Goal: Transaction & Acquisition: Purchase product/service

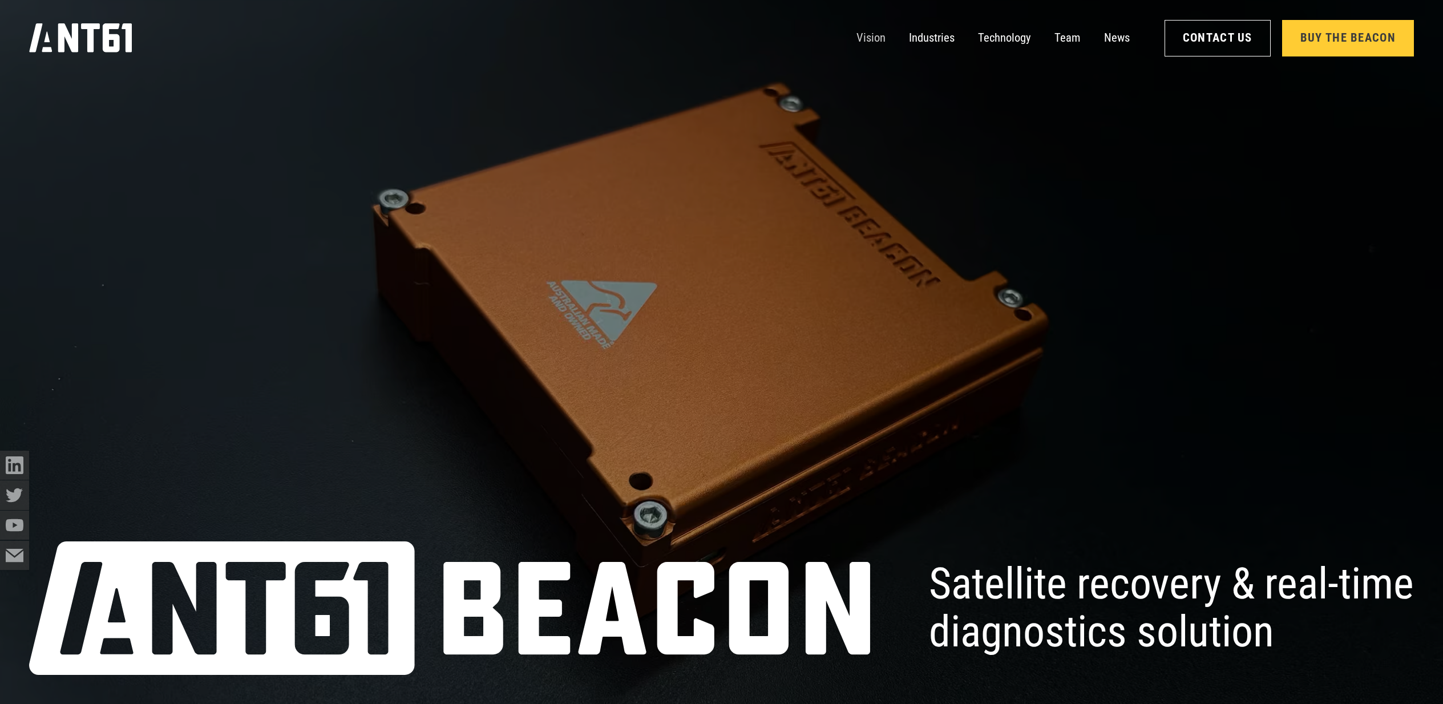
click at [873, 38] on link "Vision" at bounding box center [871, 37] width 29 height 29
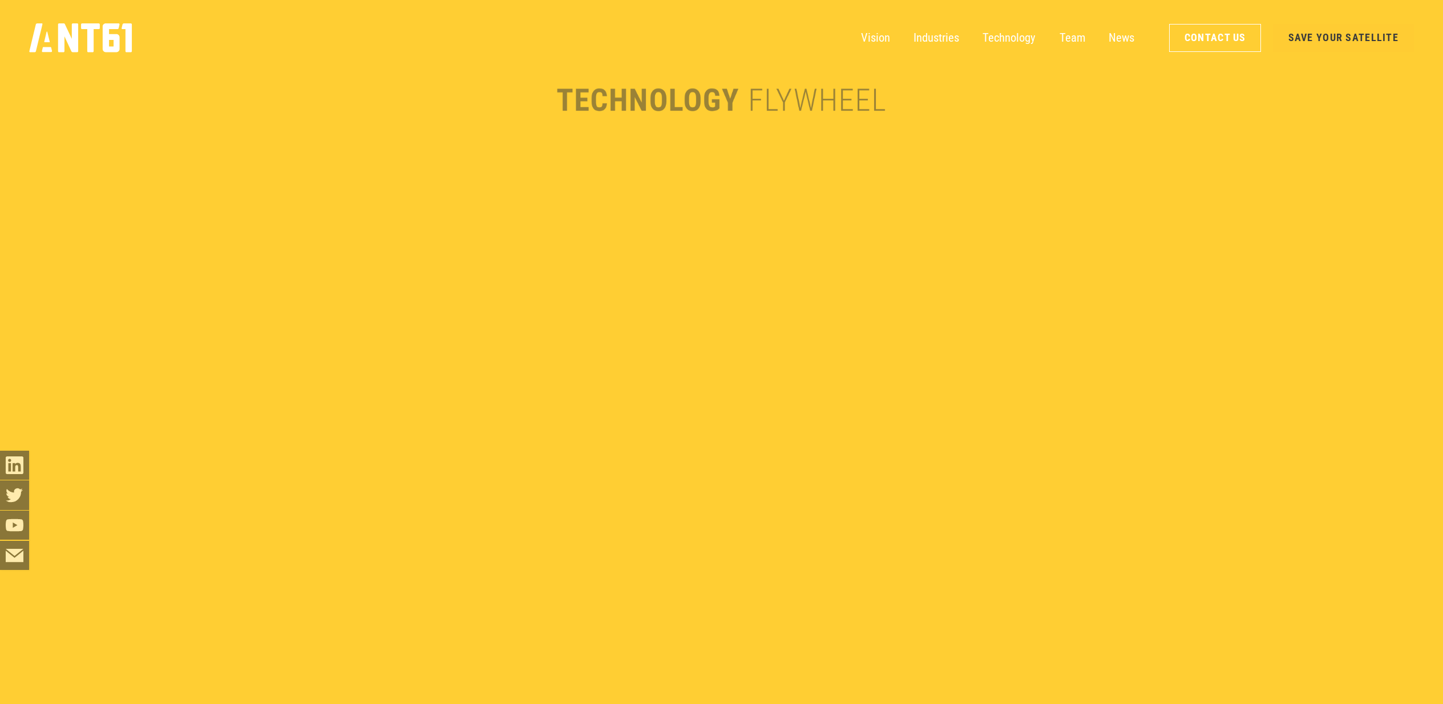
scroll to position [3447, 0]
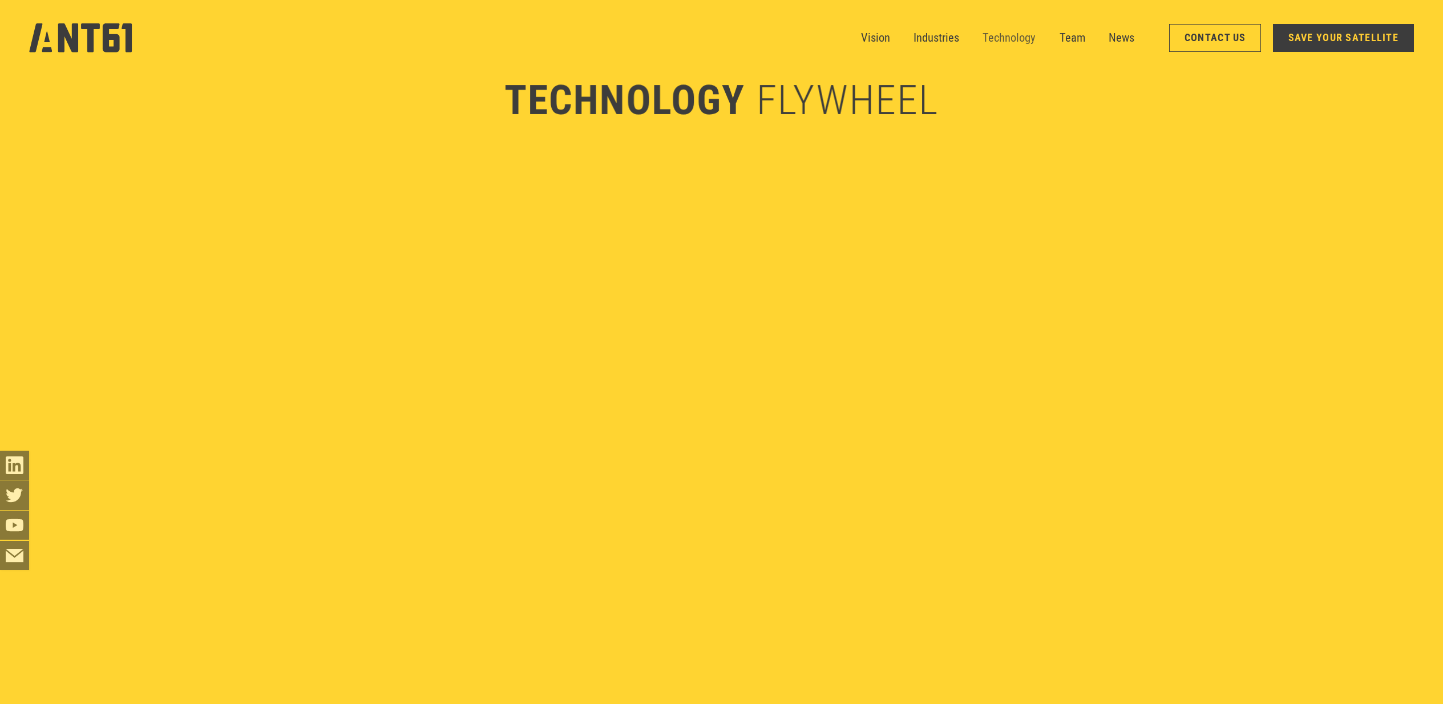
click at [1011, 33] on link "Technology" at bounding box center [1009, 37] width 53 height 29
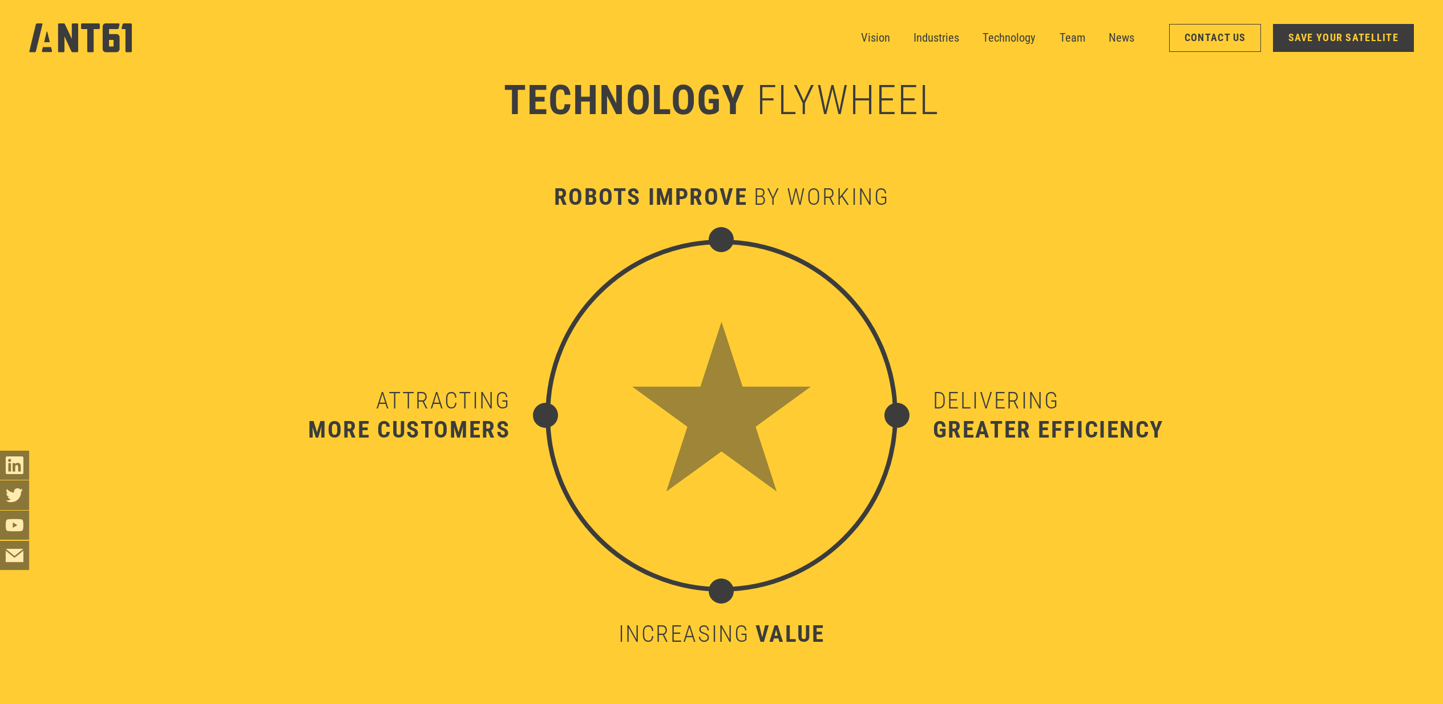
scroll to position [6966, 0]
click at [996, 41] on link "Technology" at bounding box center [1009, 37] width 53 height 29
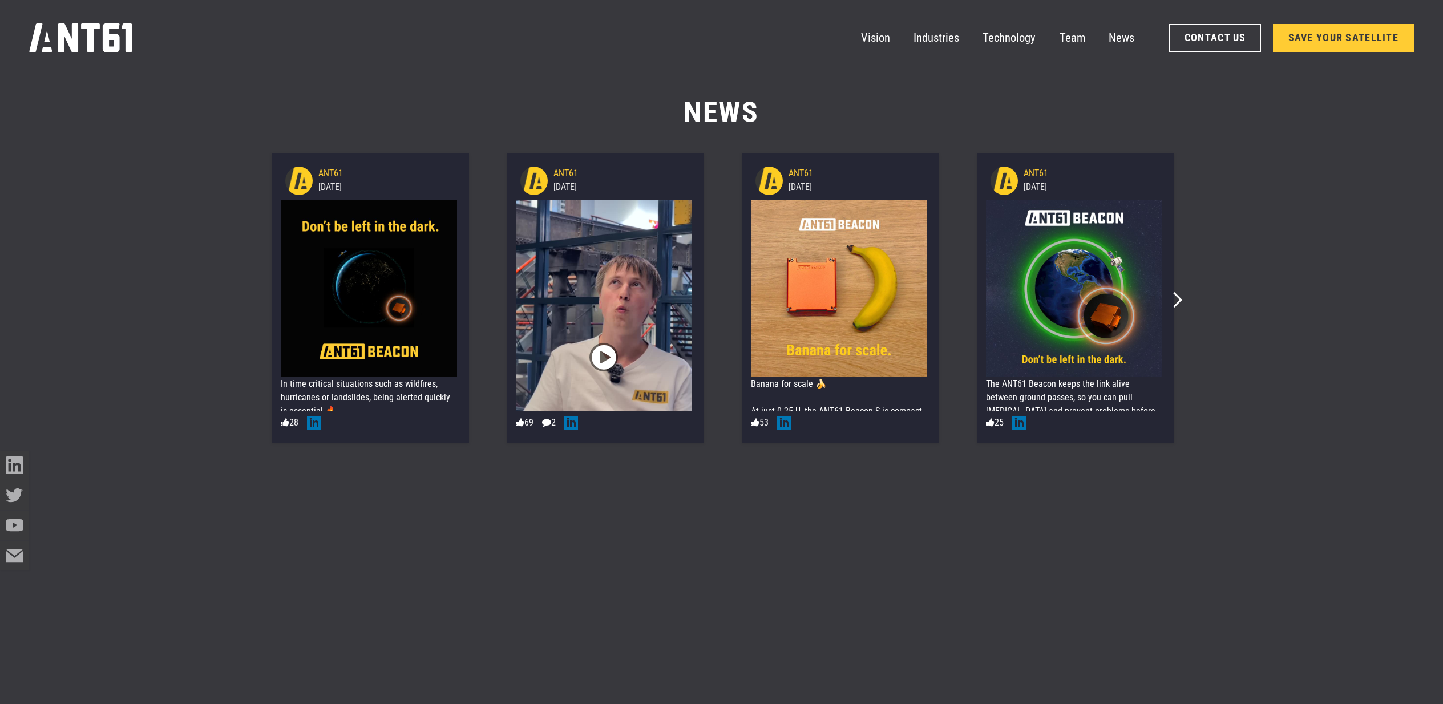
scroll to position [185, 0]
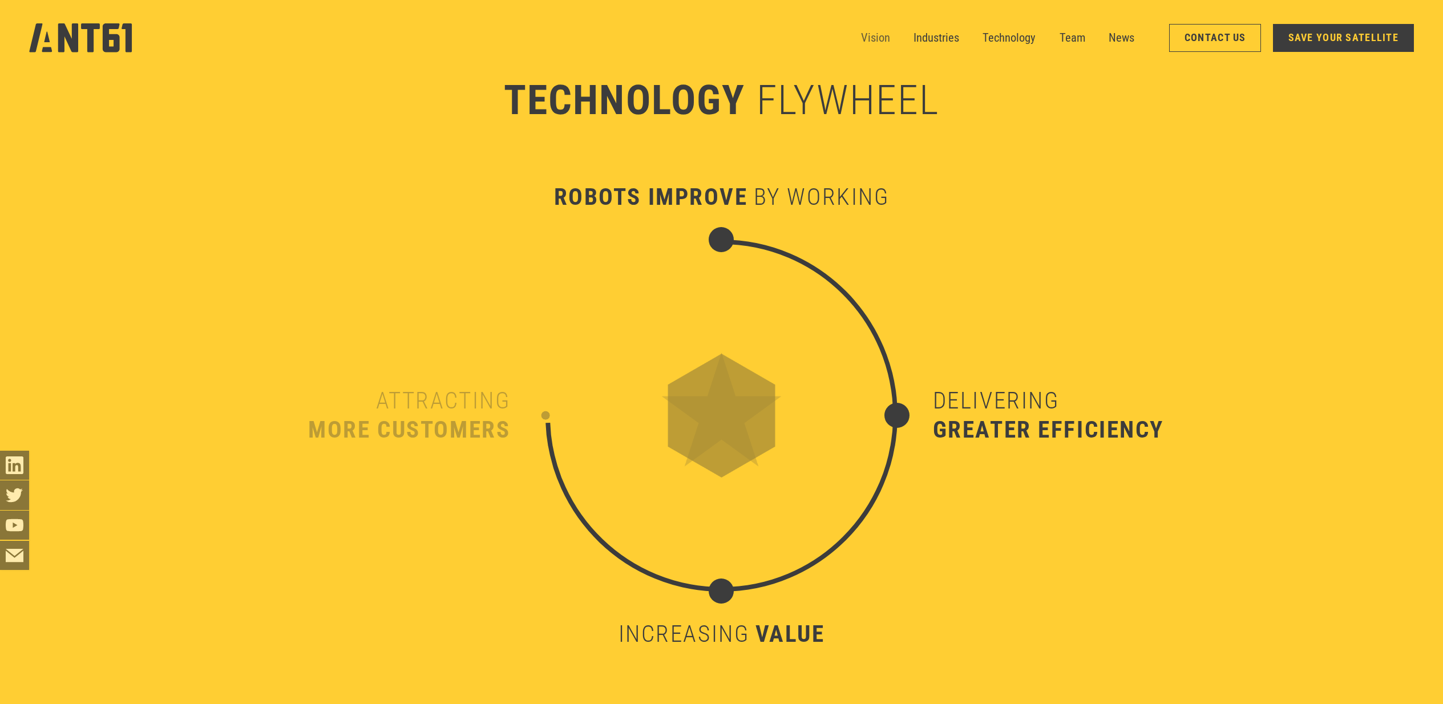
click at [873, 36] on link "Vision" at bounding box center [875, 37] width 29 height 29
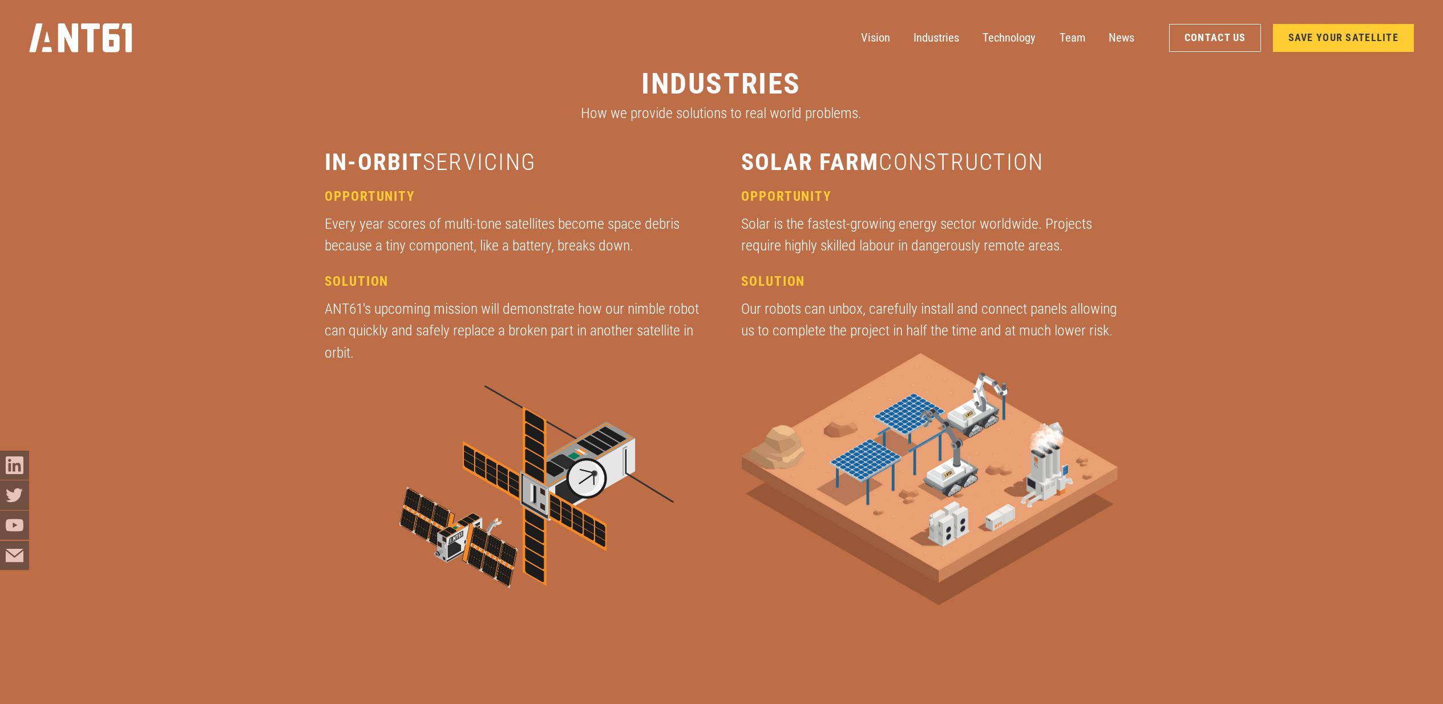
scroll to position [2762, 0]
click at [1342, 39] on link "SAVE YOUR SATELLITE" at bounding box center [1343, 38] width 141 height 28
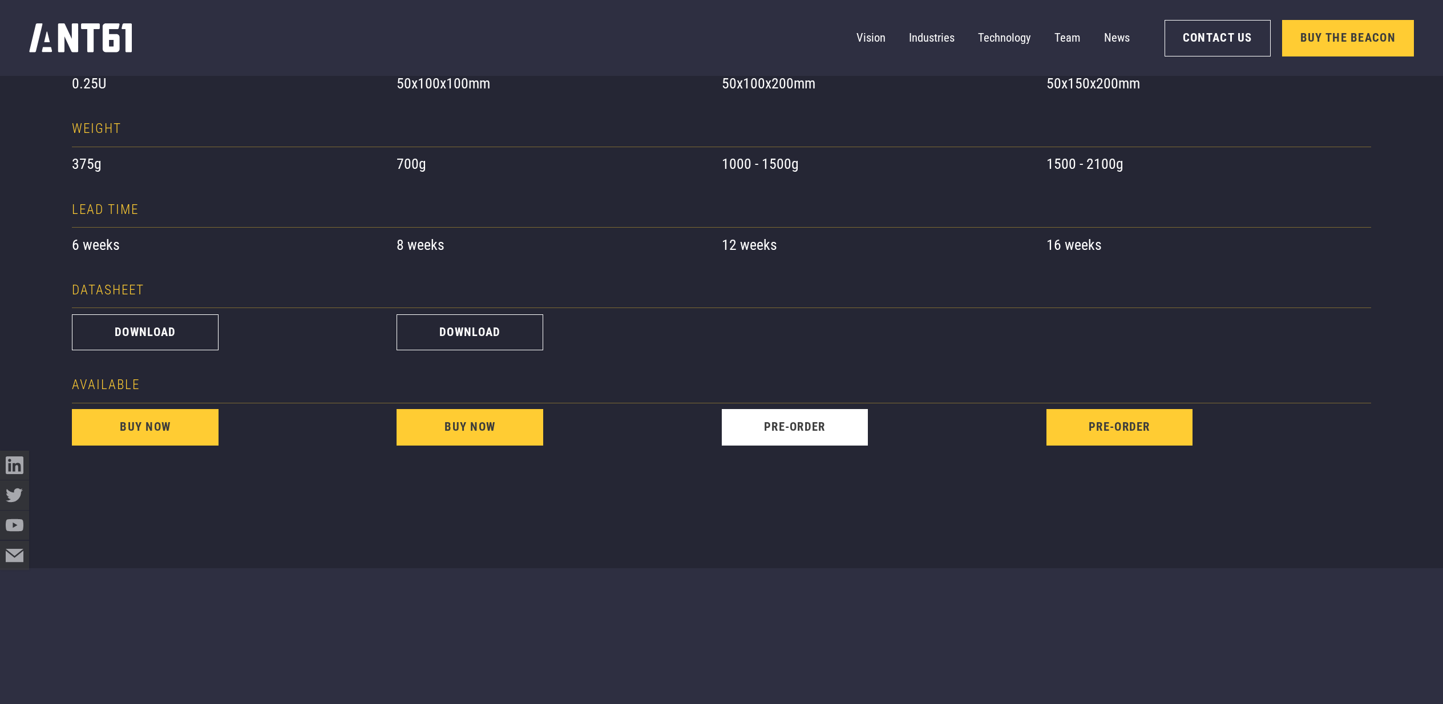
scroll to position [1644, 0]
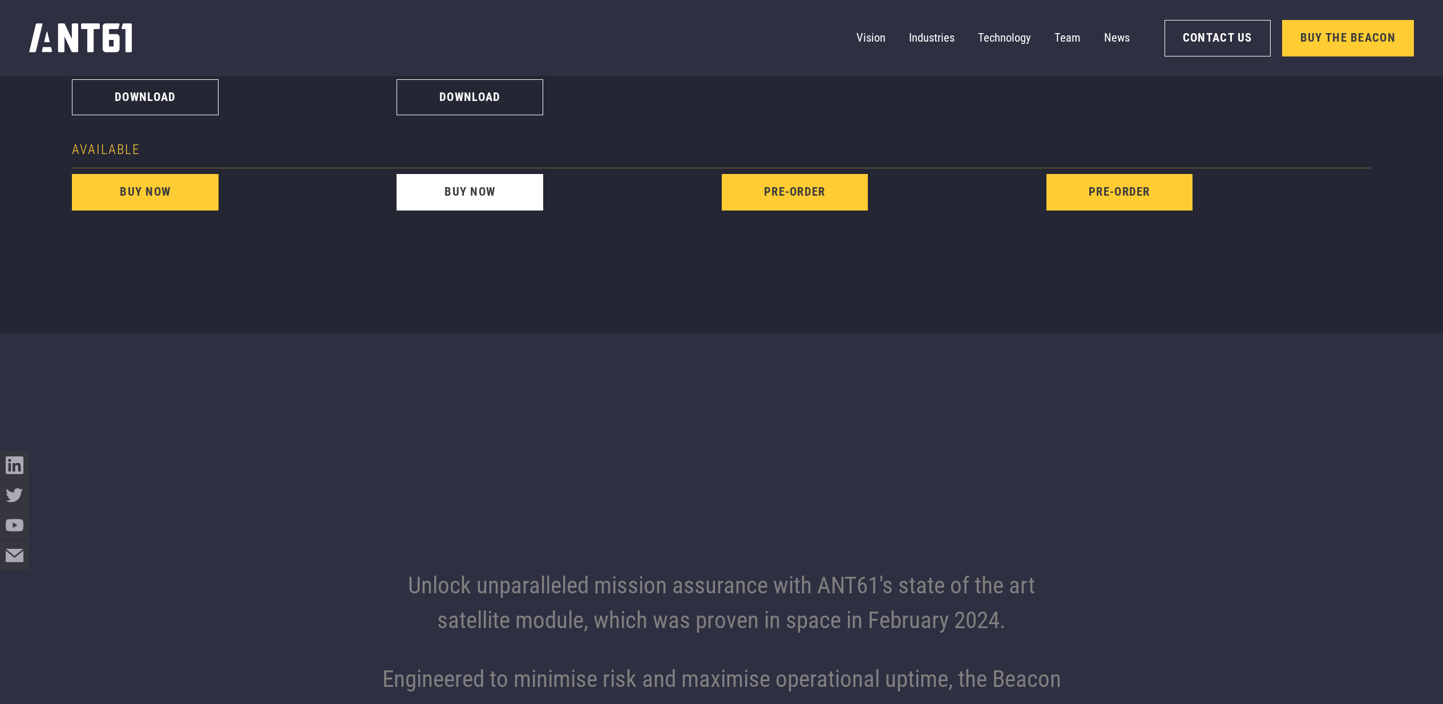
click at [523, 199] on link "buy now" at bounding box center [470, 192] width 147 height 37
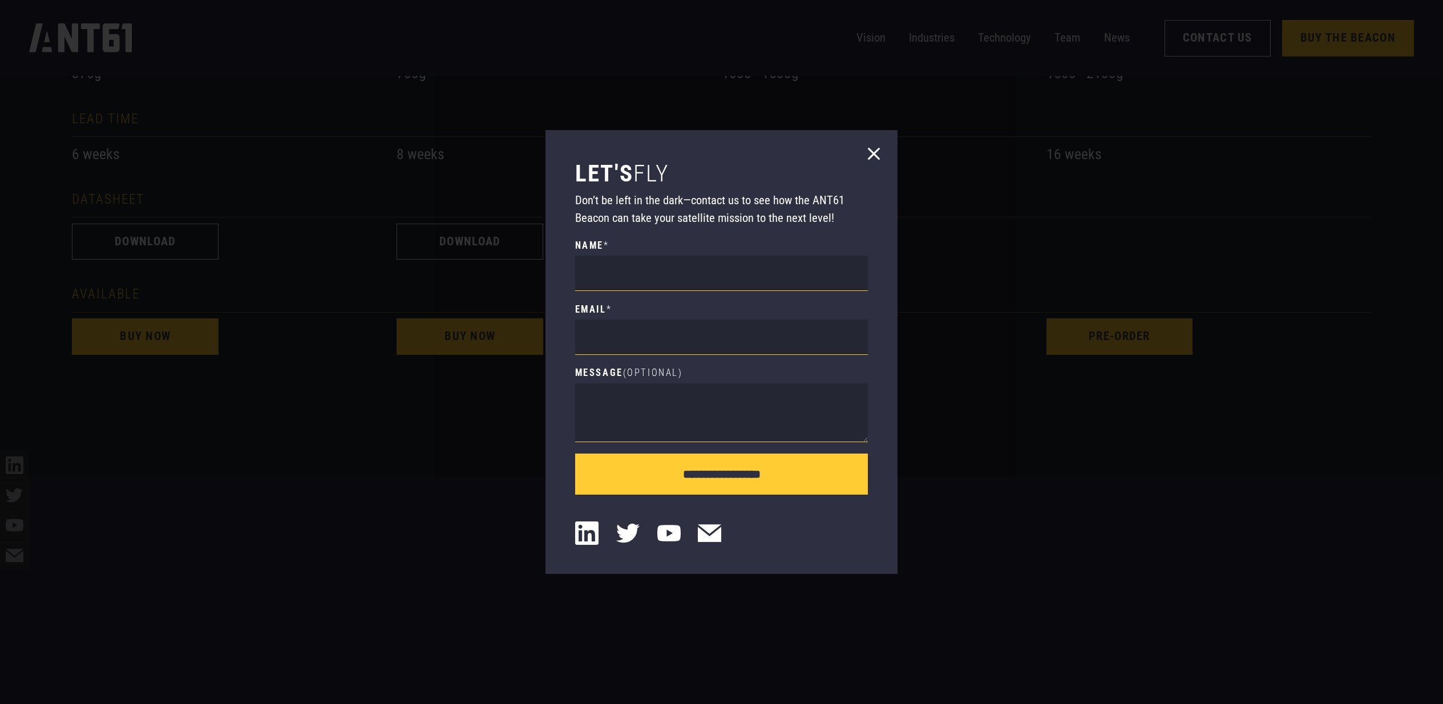
scroll to position [1540, 0]
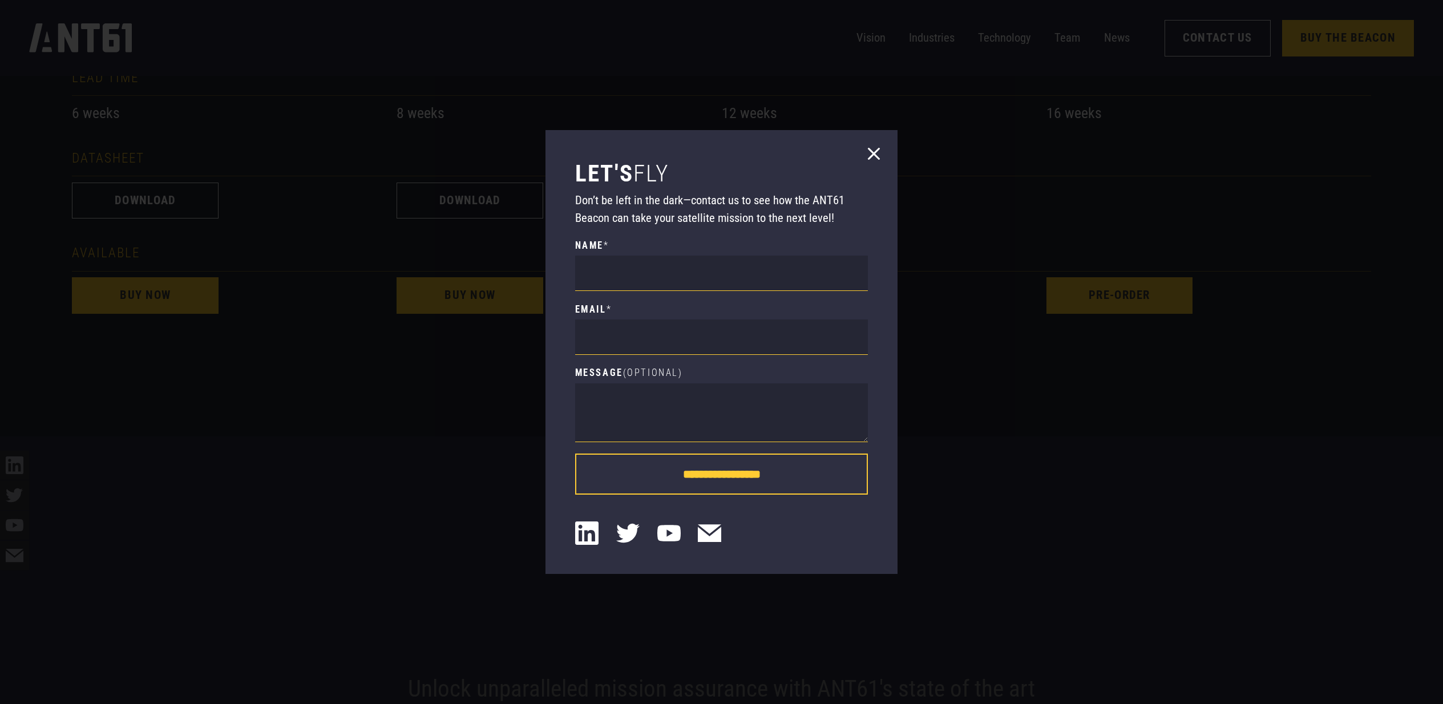
click at [759, 468] on input "**********" at bounding box center [721, 474] width 293 height 41
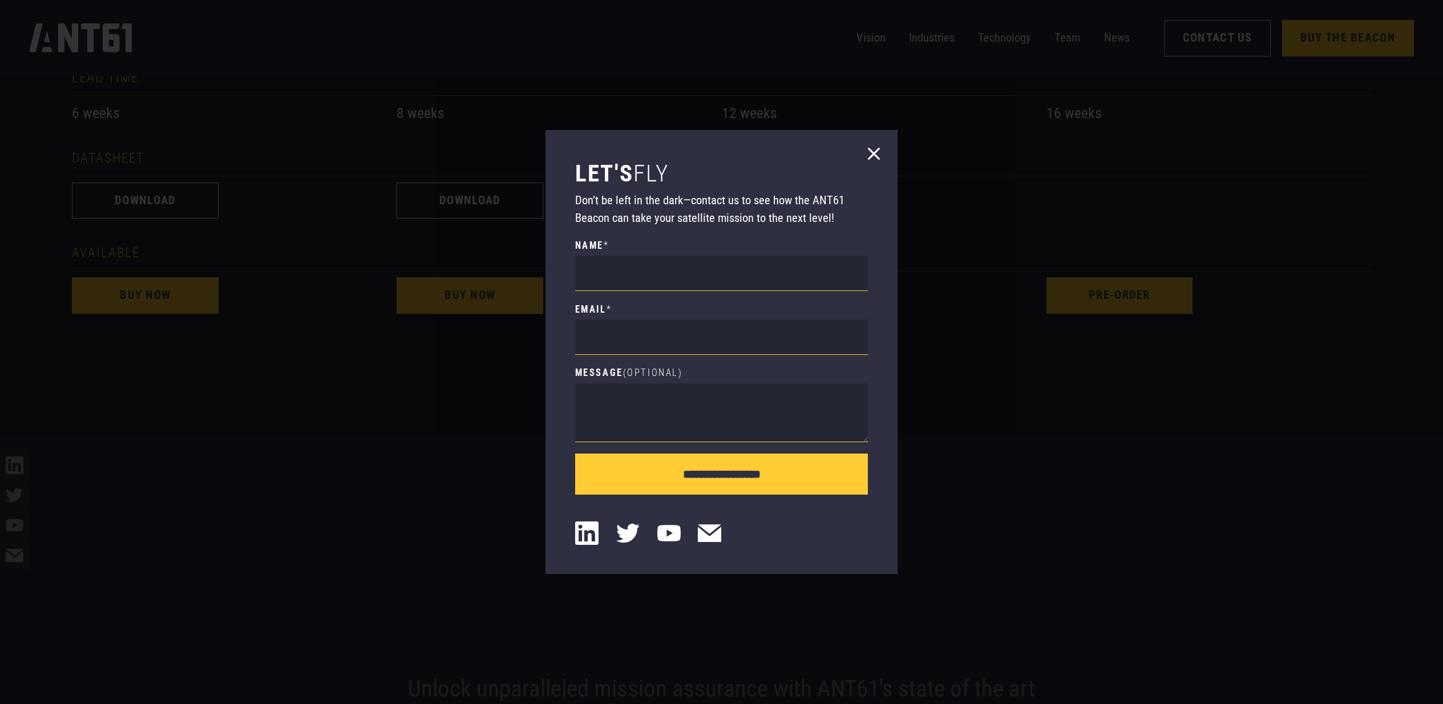
click at [879, 151] on icon at bounding box center [873, 153] width 23 height 23
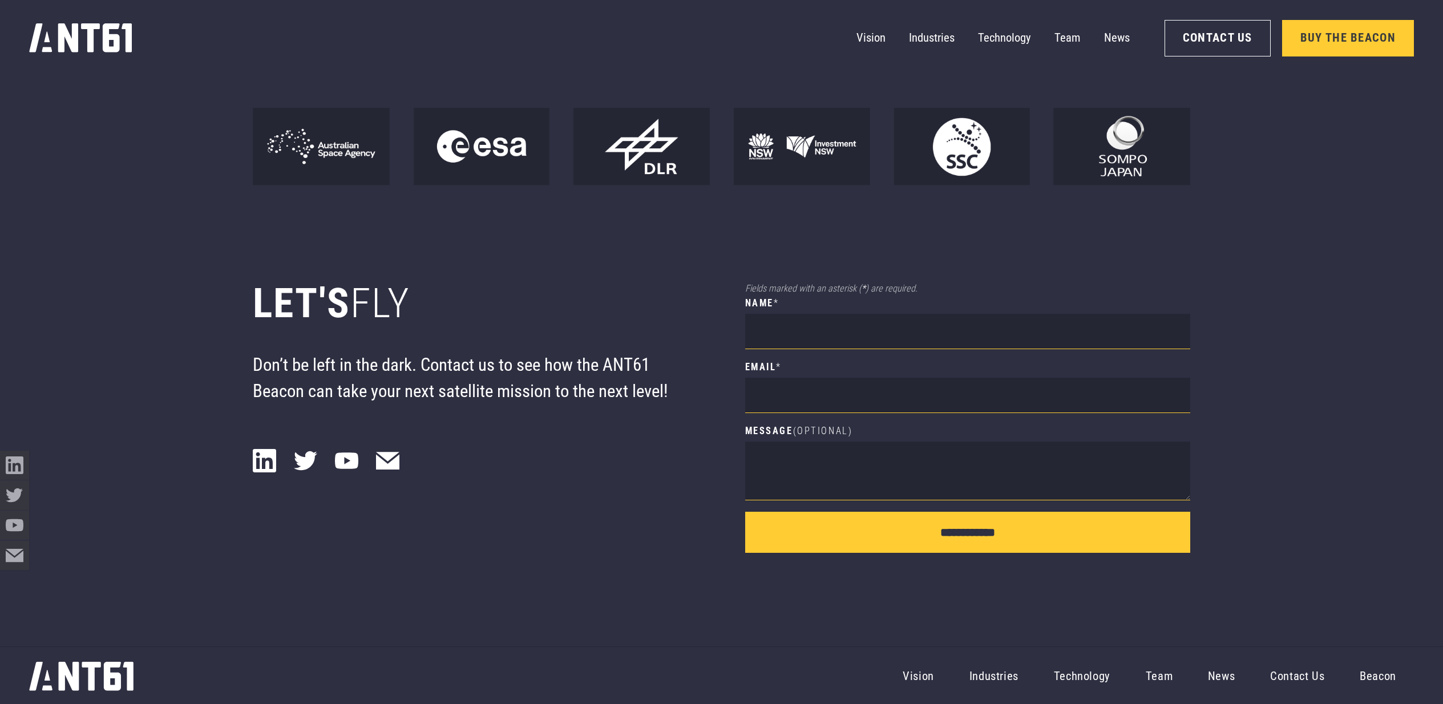
scroll to position [12174, 0]
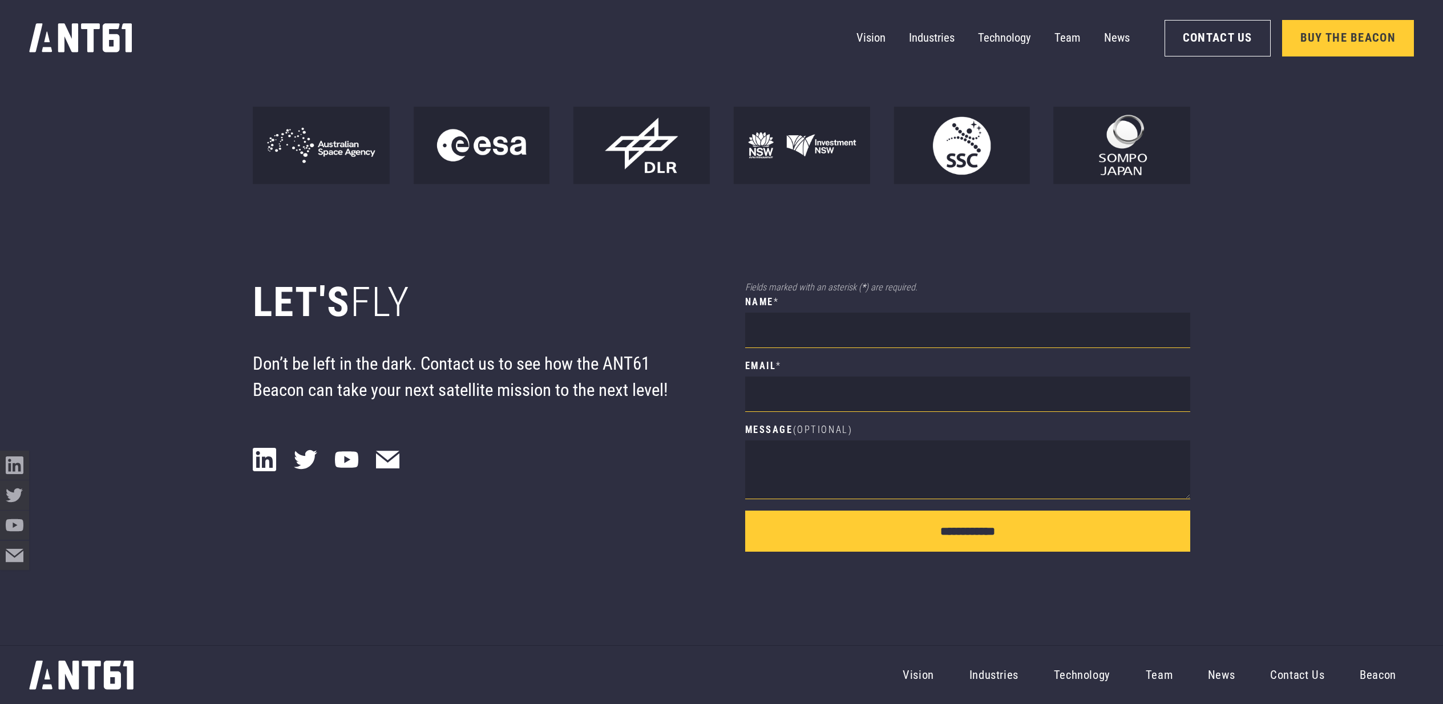
click at [1383, 678] on link "Beacon" at bounding box center [1377, 675] width 71 height 53
